Goal: Transaction & Acquisition: Purchase product/service

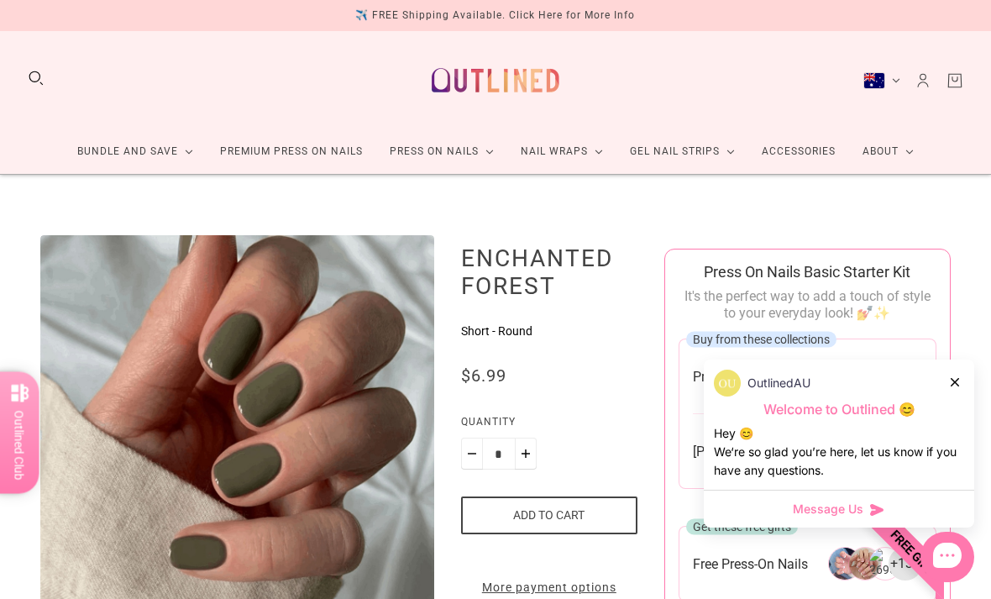
click at [953, 375] on div at bounding box center [956, 382] width 10 height 18
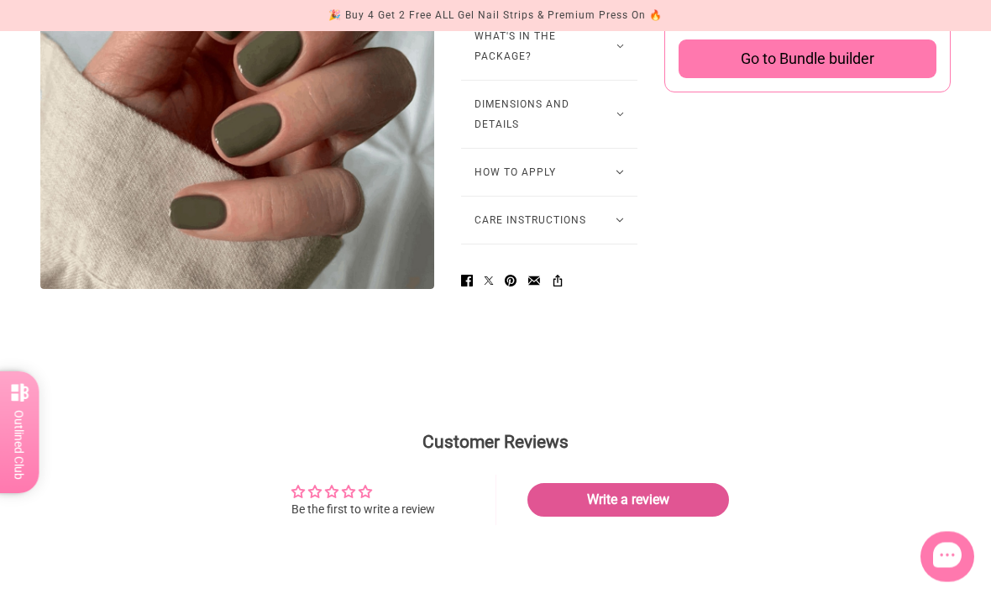
scroll to position [1254, 0]
click at [501, 195] on button "How to Apply" at bounding box center [549, 171] width 176 height 47
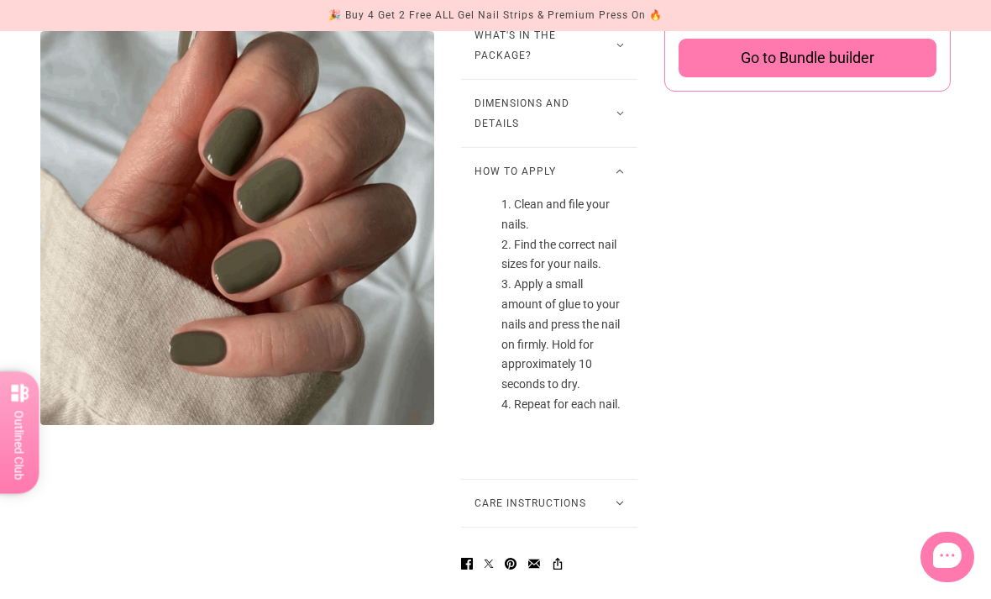
click at [501, 195] on button "How to Apply" at bounding box center [549, 171] width 176 height 47
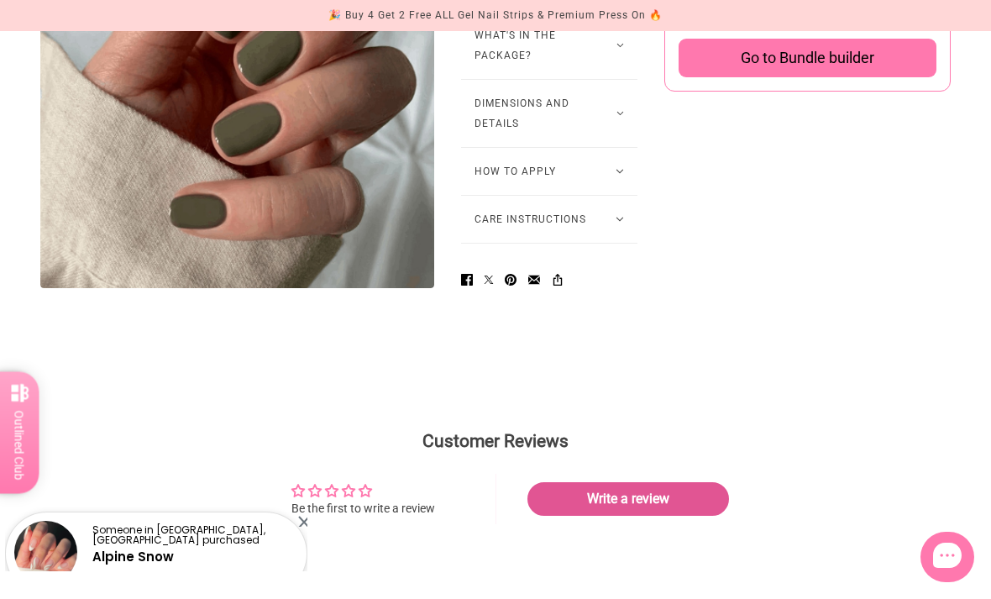
click at [494, 195] on button "How to Apply" at bounding box center [549, 171] width 176 height 47
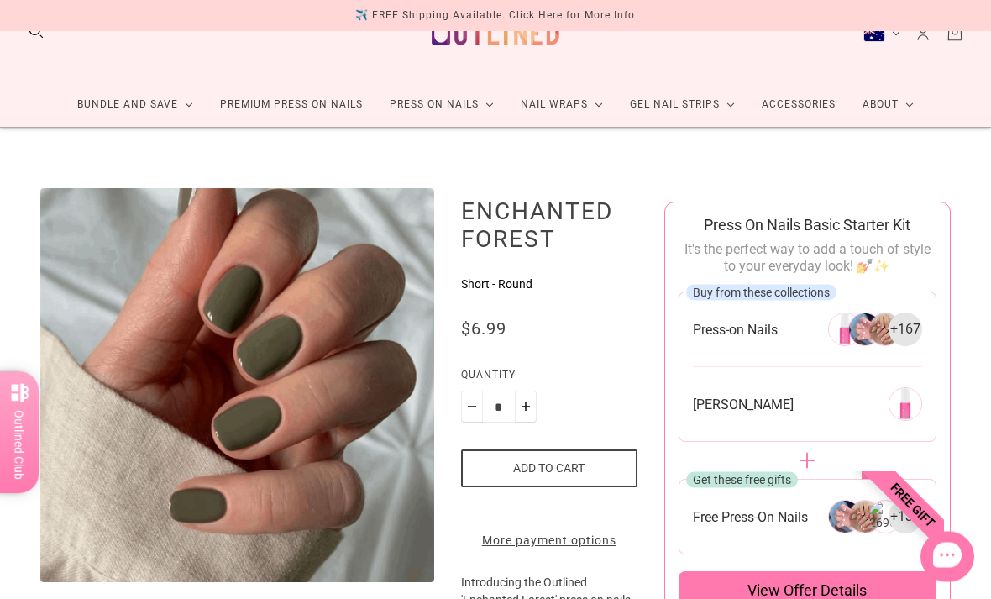
scroll to position [0, 0]
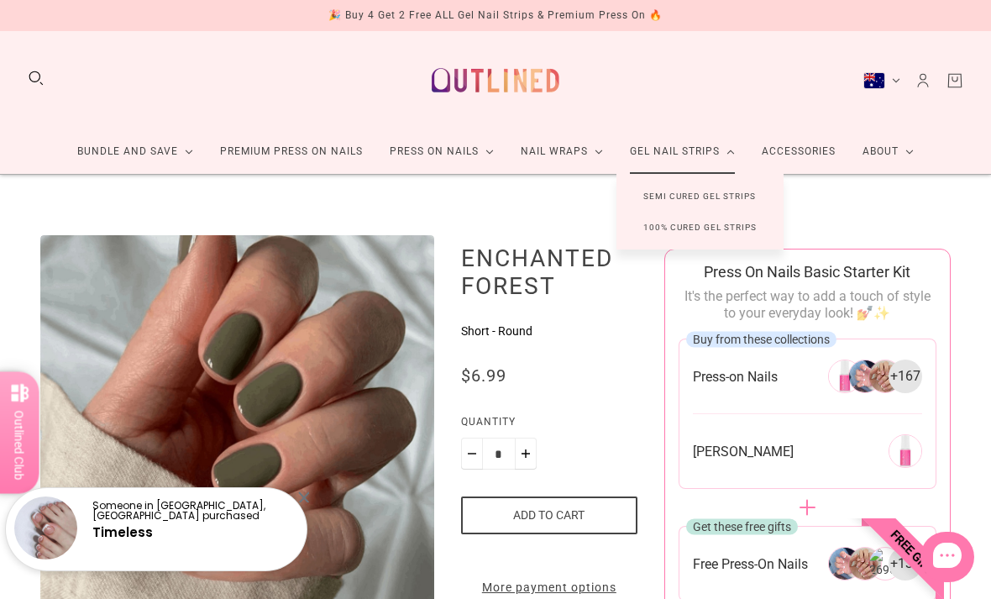
click at [690, 196] on link "Semi Cured Gel Strips" at bounding box center [700, 196] width 166 height 31
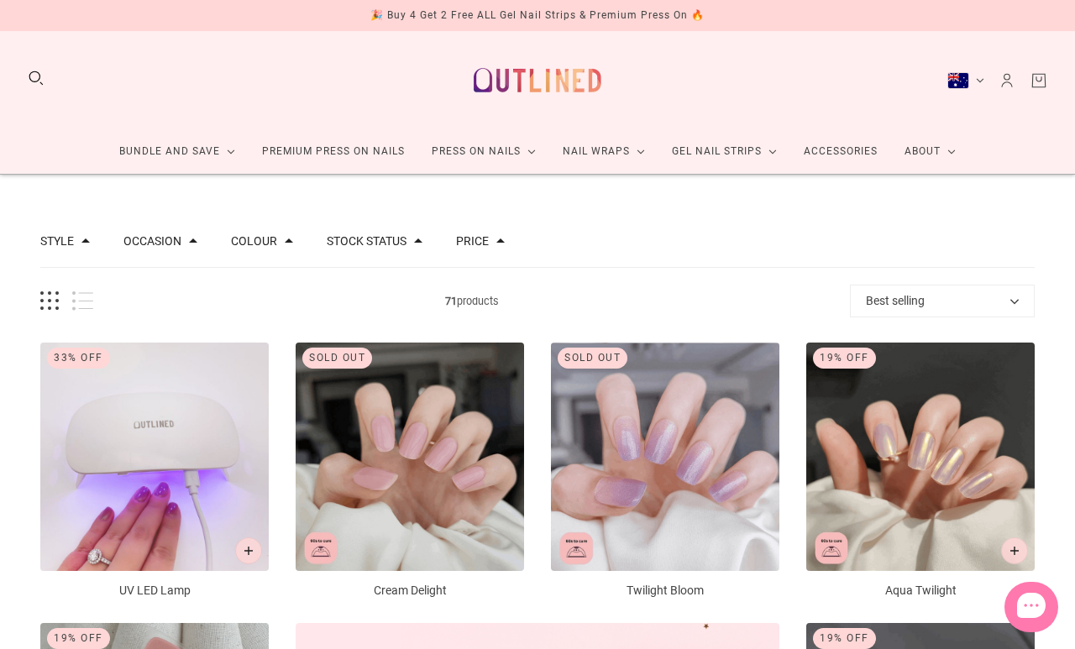
scroll to position [8, 0]
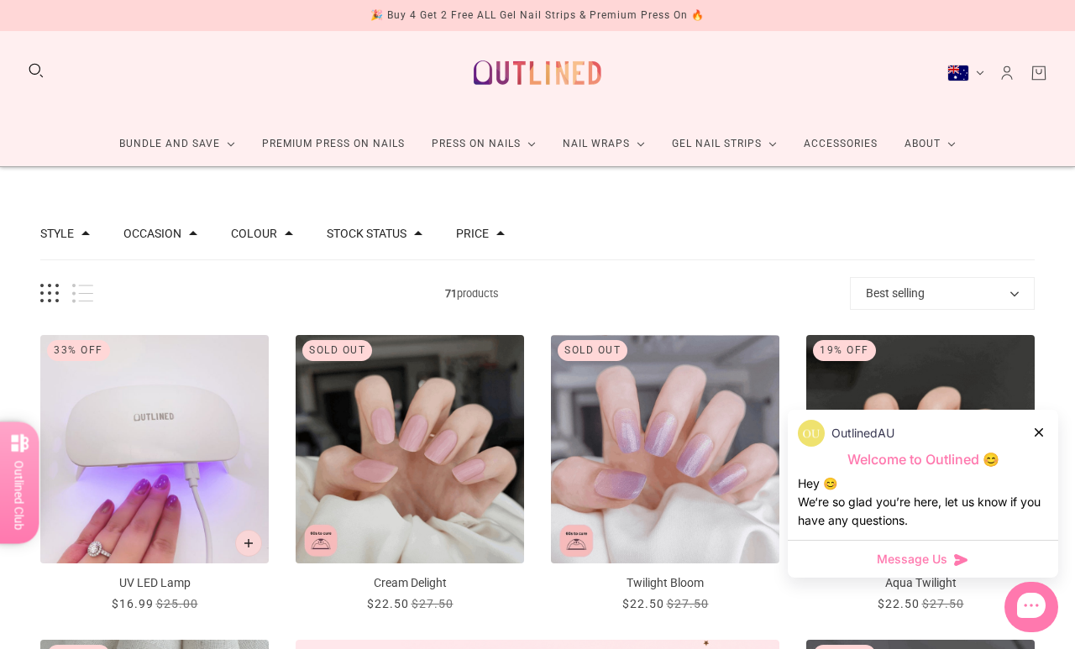
click at [1039, 431] on icon at bounding box center [1039, 432] width 8 height 8
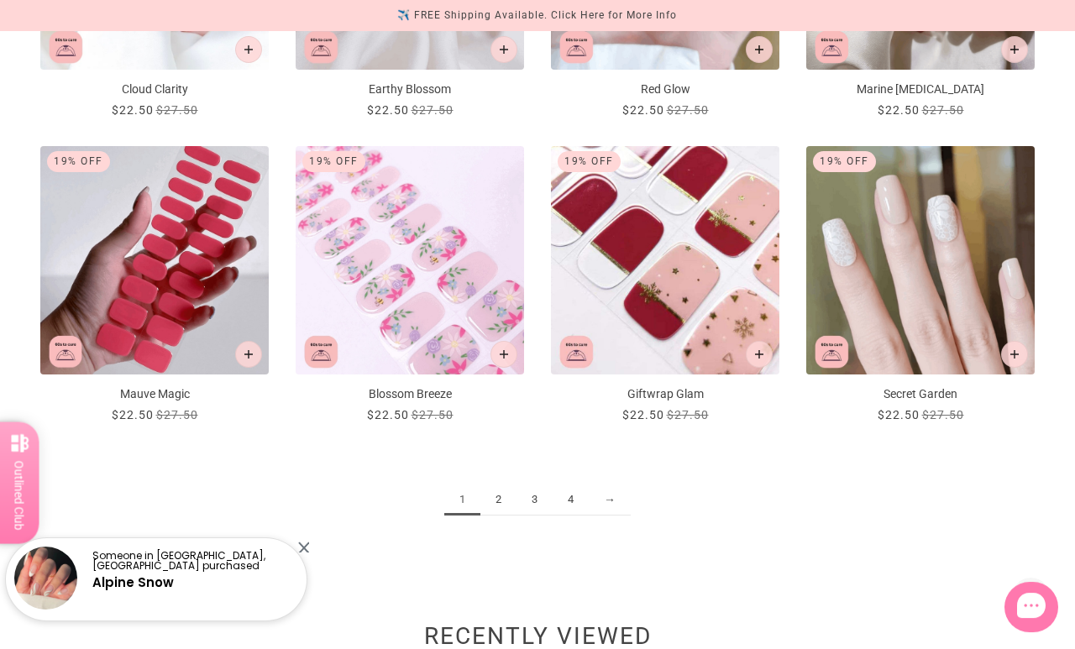
scroll to position [1721, 0]
click at [501, 502] on link "2" at bounding box center [498, 500] width 36 height 31
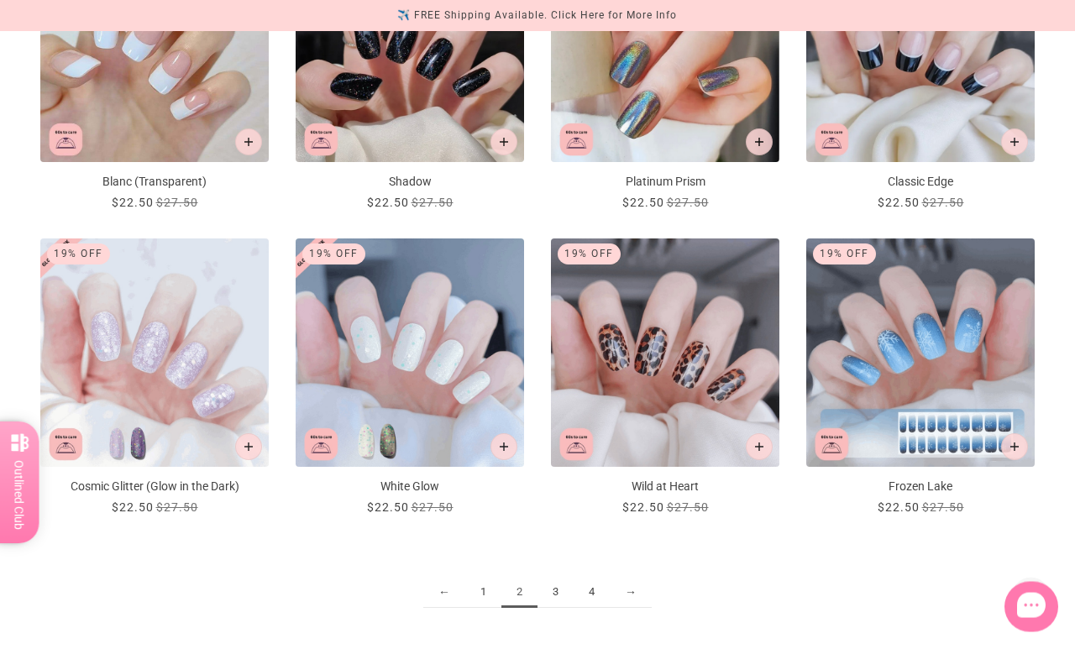
scroll to position [1630, 0]
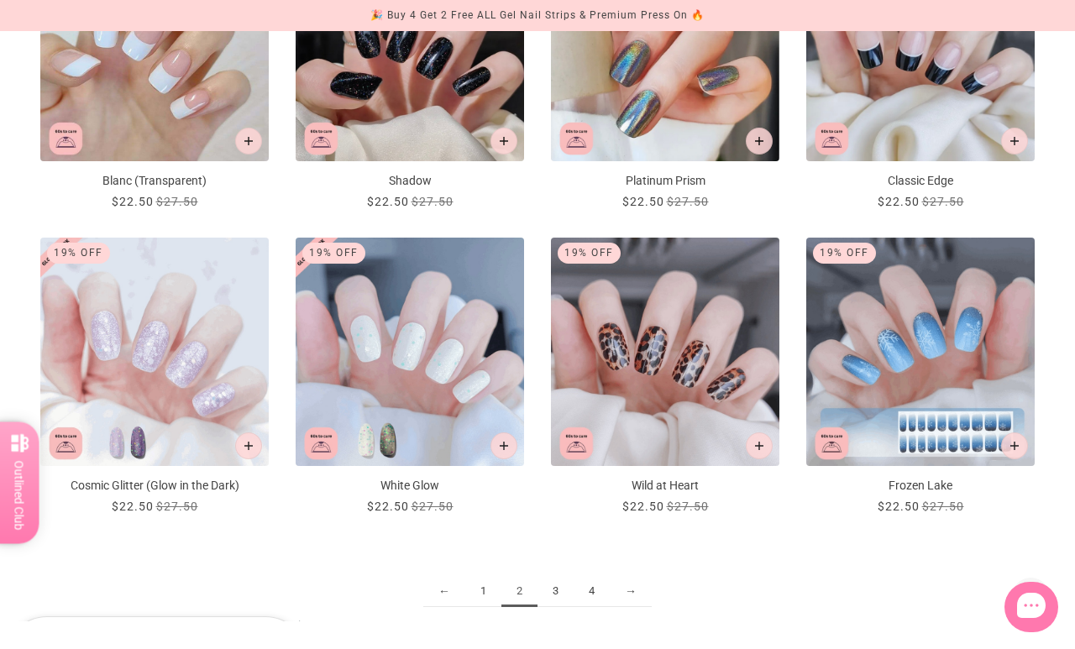
click at [567, 597] on link "3" at bounding box center [556, 591] width 36 height 31
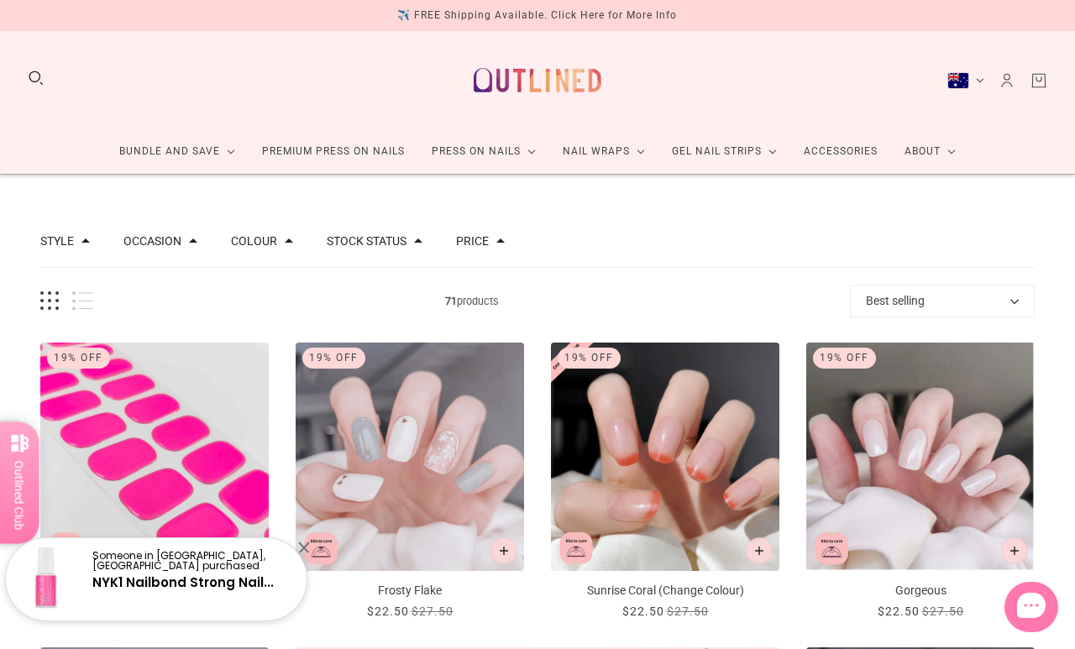
click at [304, 151] on link "Premium Press On Nails" at bounding box center [334, 151] width 170 height 45
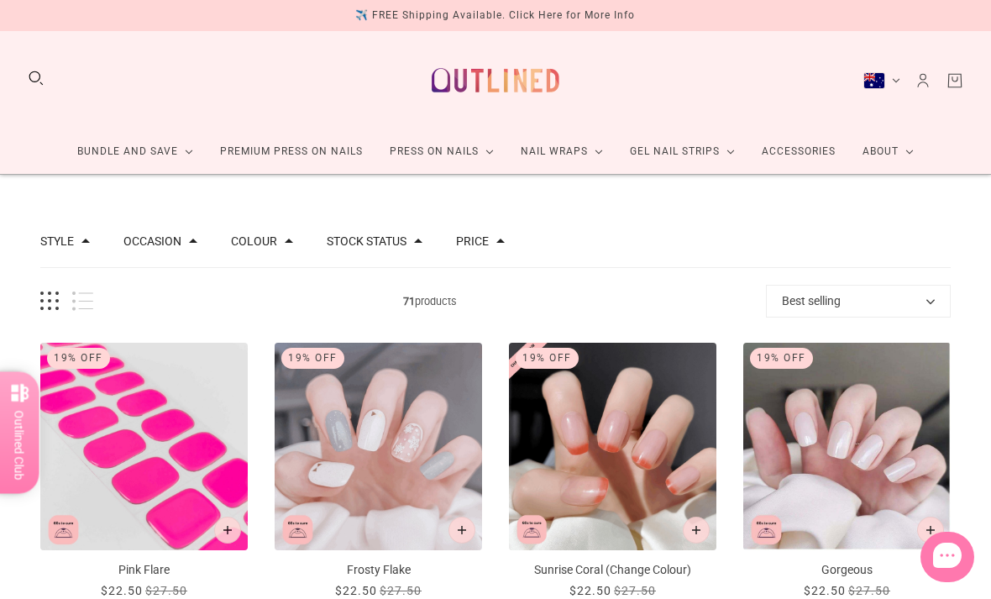
scroll to position [67, 0]
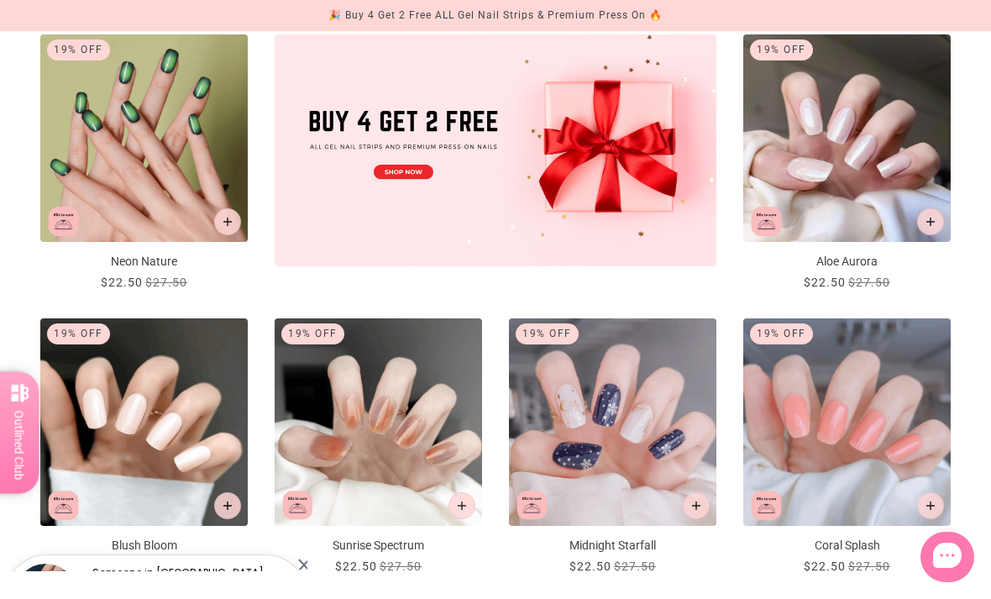
scroll to position [591, 0]
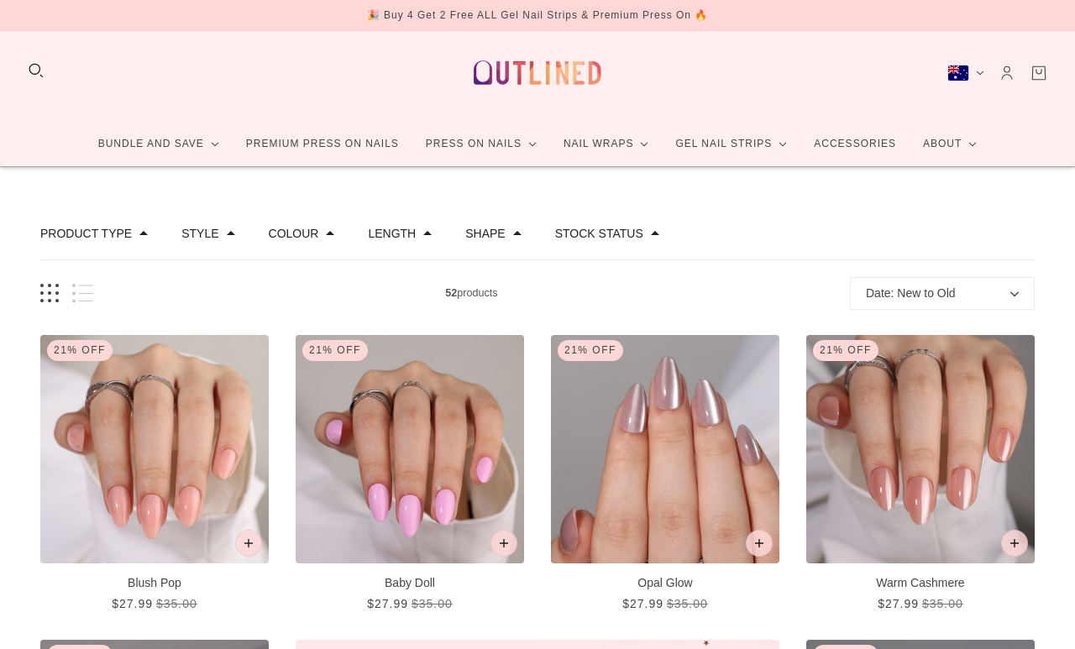
scroll to position [8, 0]
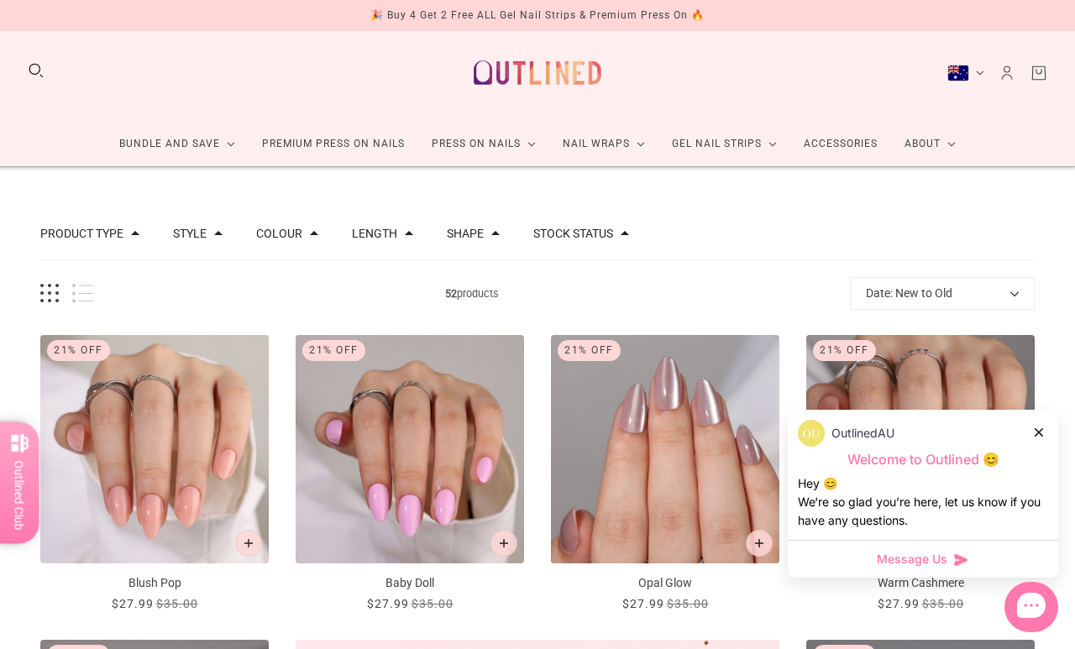
click at [1040, 435] on icon at bounding box center [1039, 432] width 8 height 8
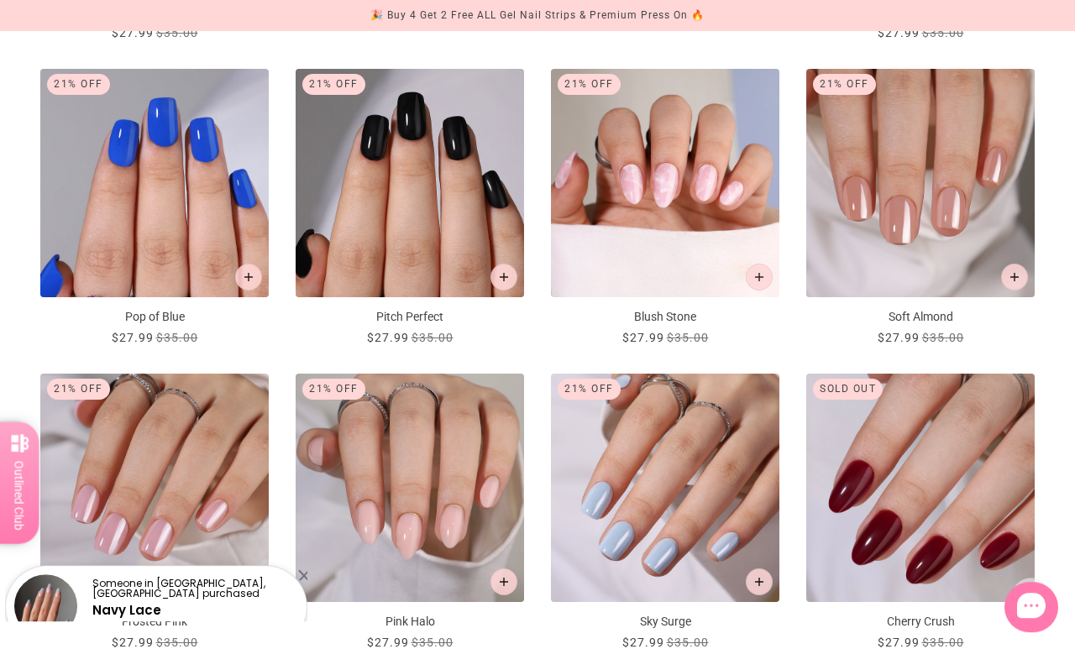
scroll to position [888, 0]
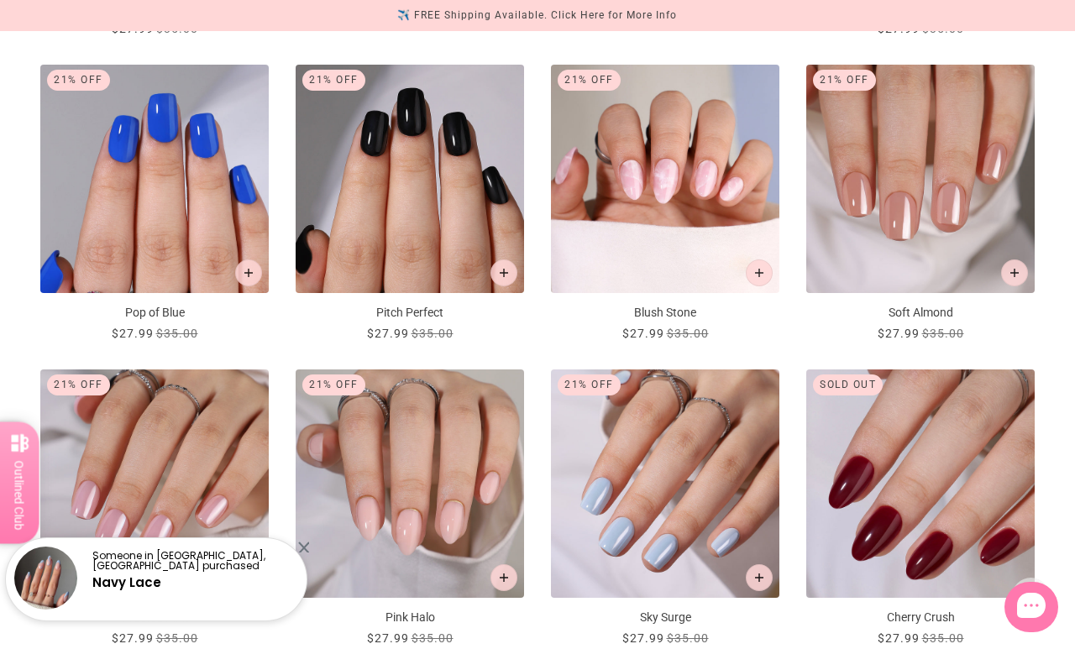
click at [963, 227] on img "Soft Almond" at bounding box center [920, 179] width 228 height 228
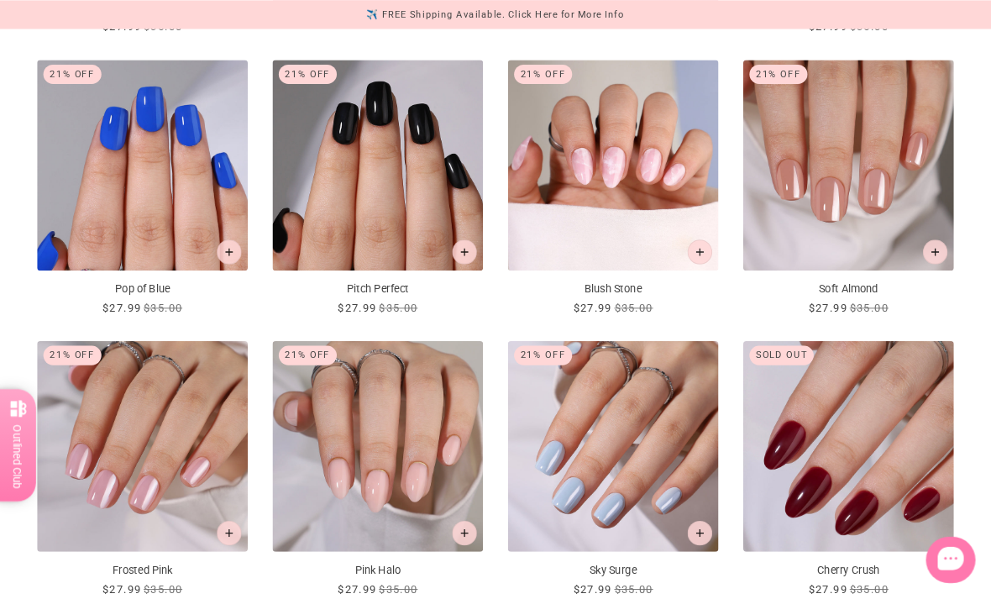
scroll to position [913, 0]
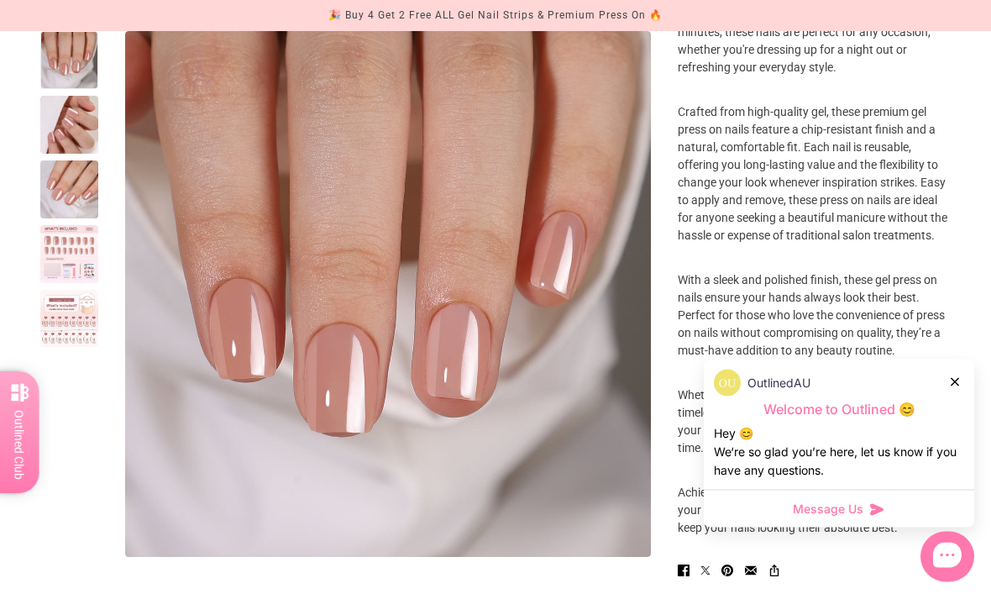
scroll to position [614, 0]
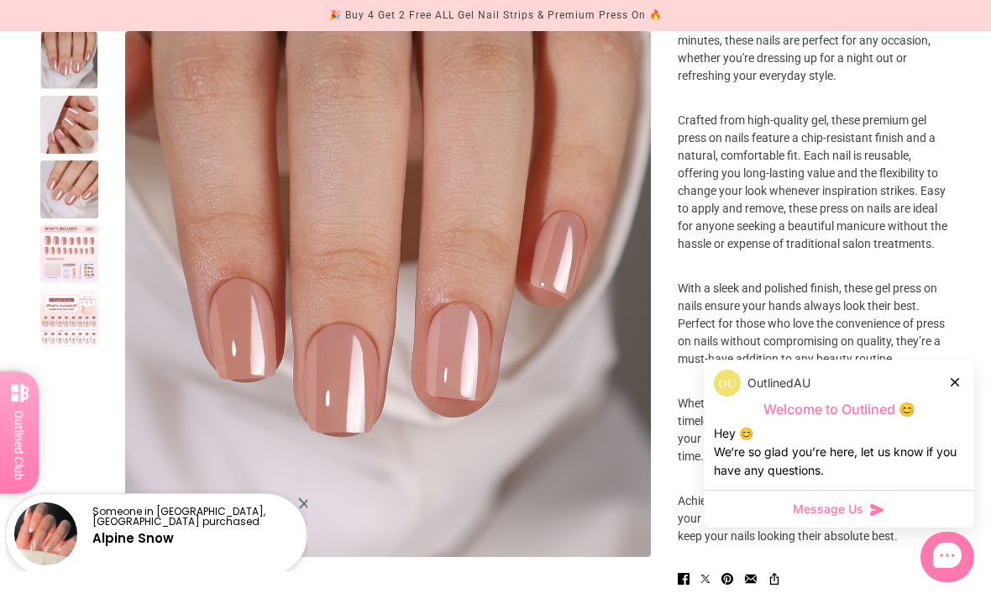
click at [954, 386] on div at bounding box center [956, 382] width 10 height 18
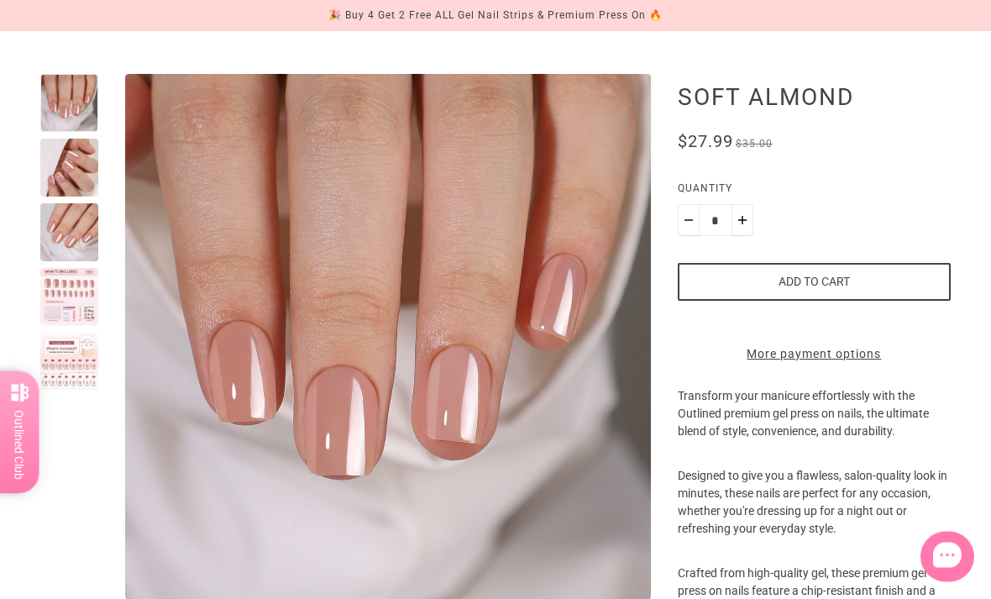
click at [78, 299] on div at bounding box center [69, 298] width 58 height 58
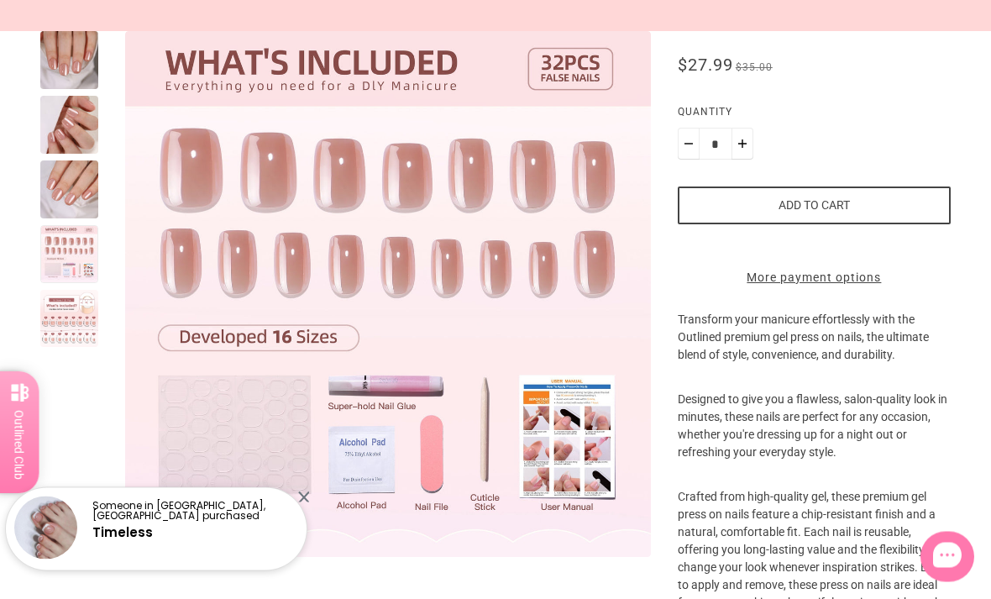
scroll to position [238, 0]
click at [70, 312] on div at bounding box center [69, 319] width 58 height 58
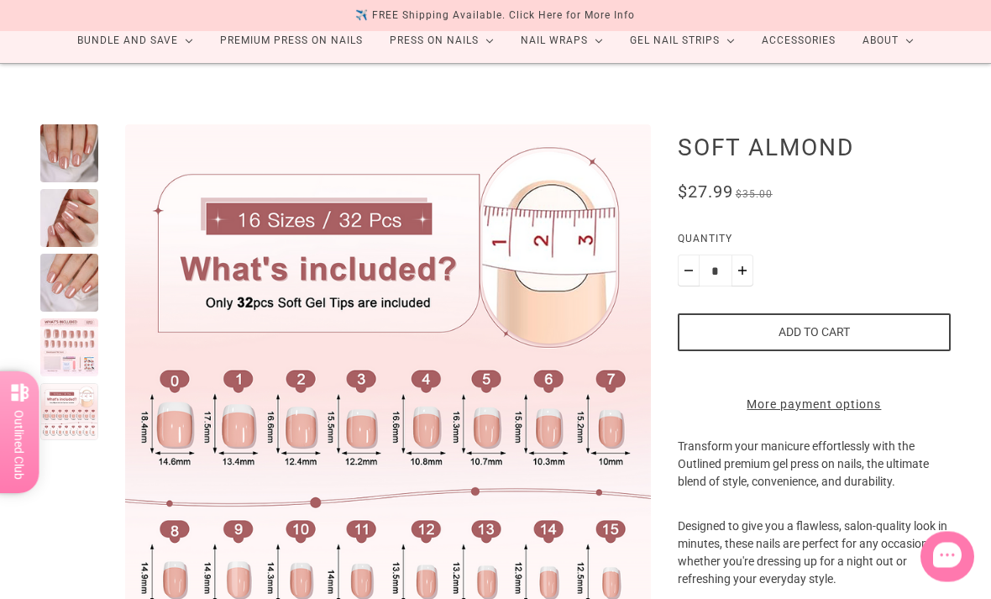
scroll to position [0, 0]
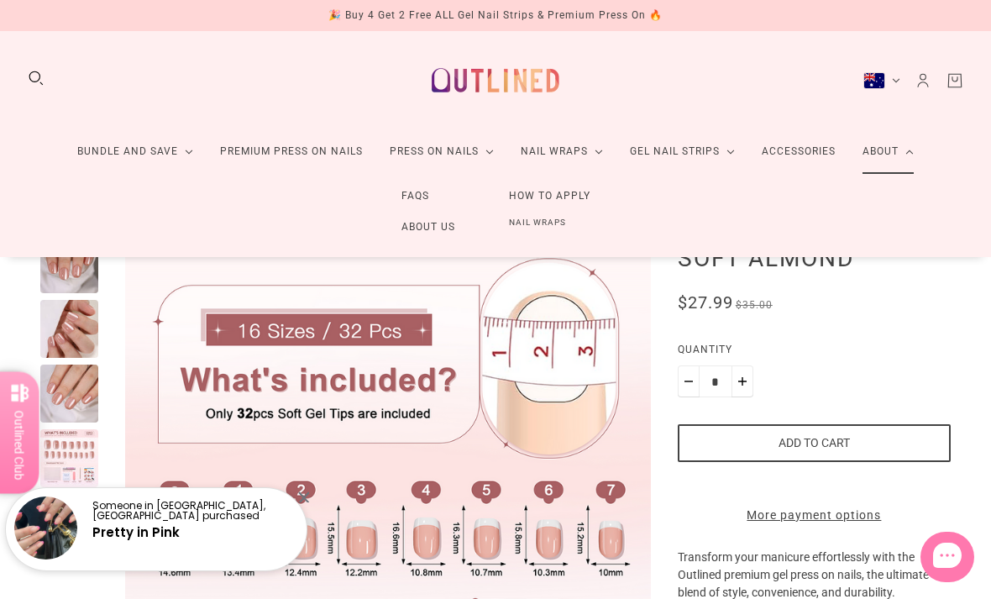
click at [580, 192] on link "How to Apply" at bounding box center [549, 196] width 135 height 31
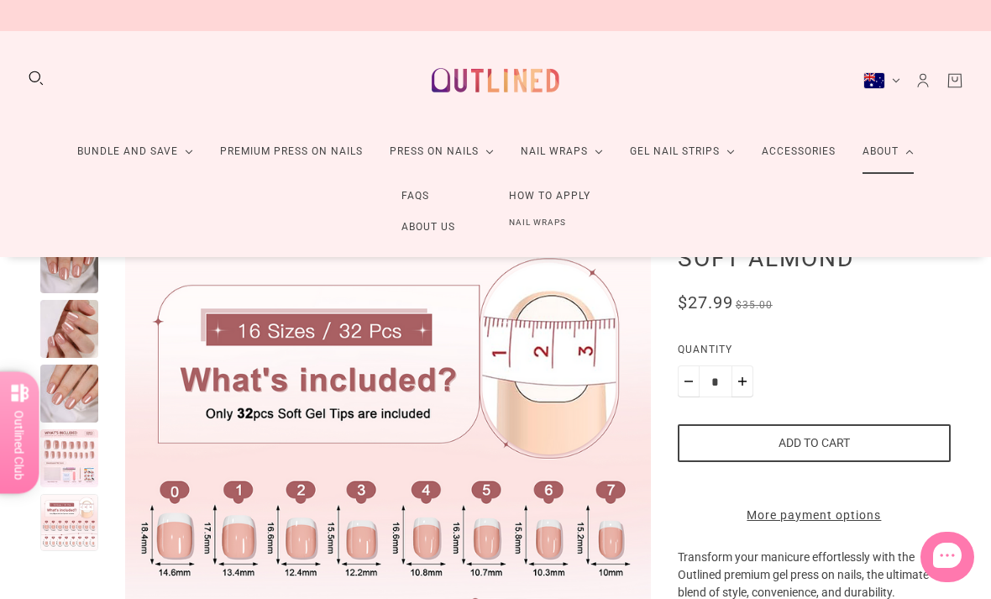
click at [573, 196] on link "How to Apply" at bounding box center [549, 196] width 135 height 31
